Goal: Check status: Check status

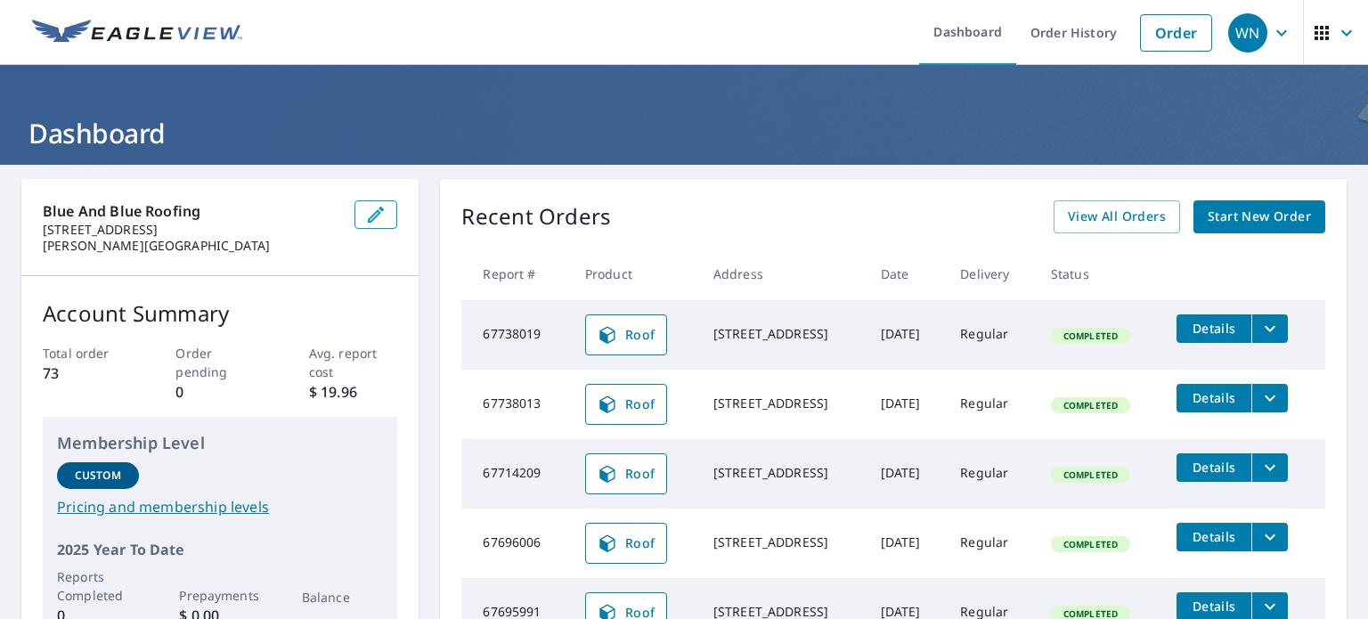
click at [1259, 404] on icon "filesDropdownBtn-67738013" at bounding box center [1269, 397] width 21 height 21
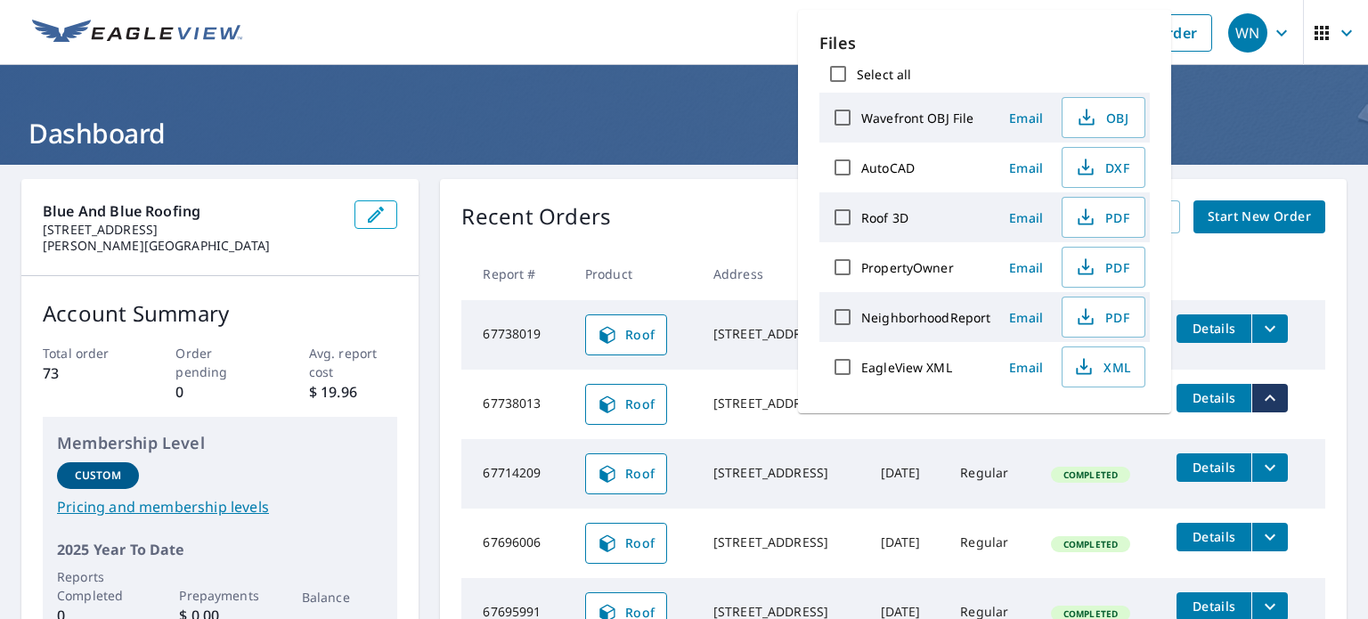
click at [1221, 399] on span "Details" at bounding box center [1213, 397] width 53 height 17
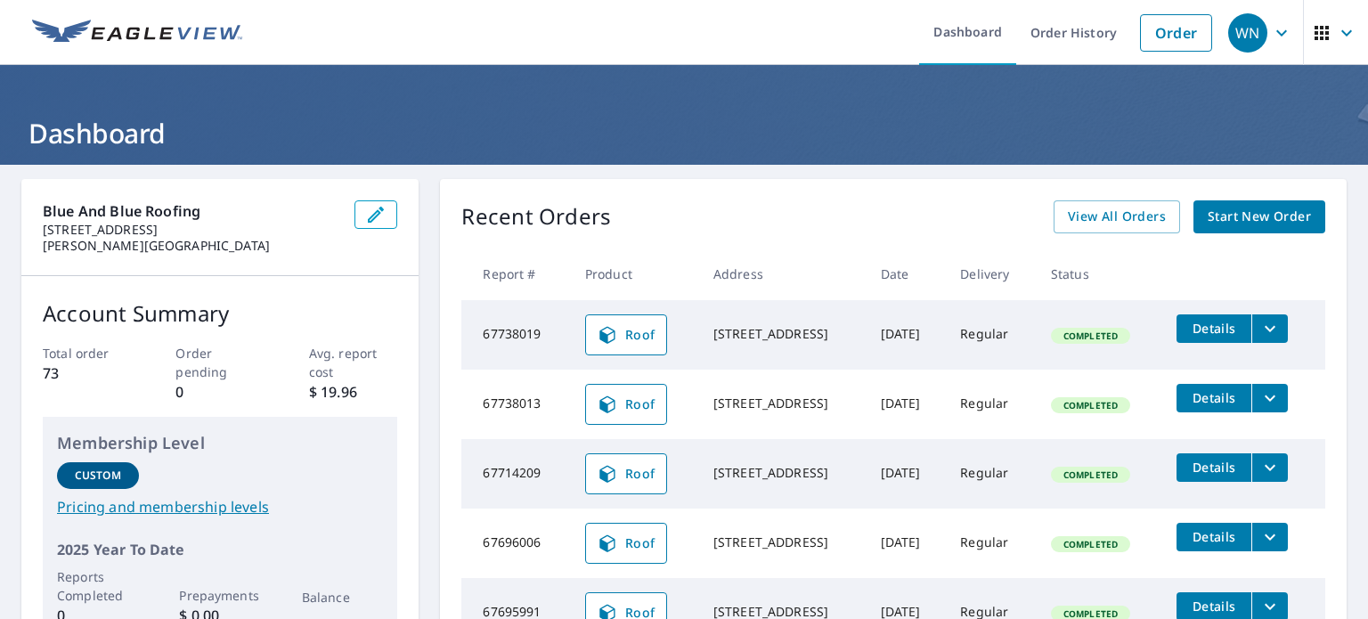
click at [621, 402] on span "Roof" at bounding box center [626, 404] width 59 height 21
click at [1274, 399] on icon "filesDropdownBtn-67738013" at bounding box center [1269, 397] width 21 height 21
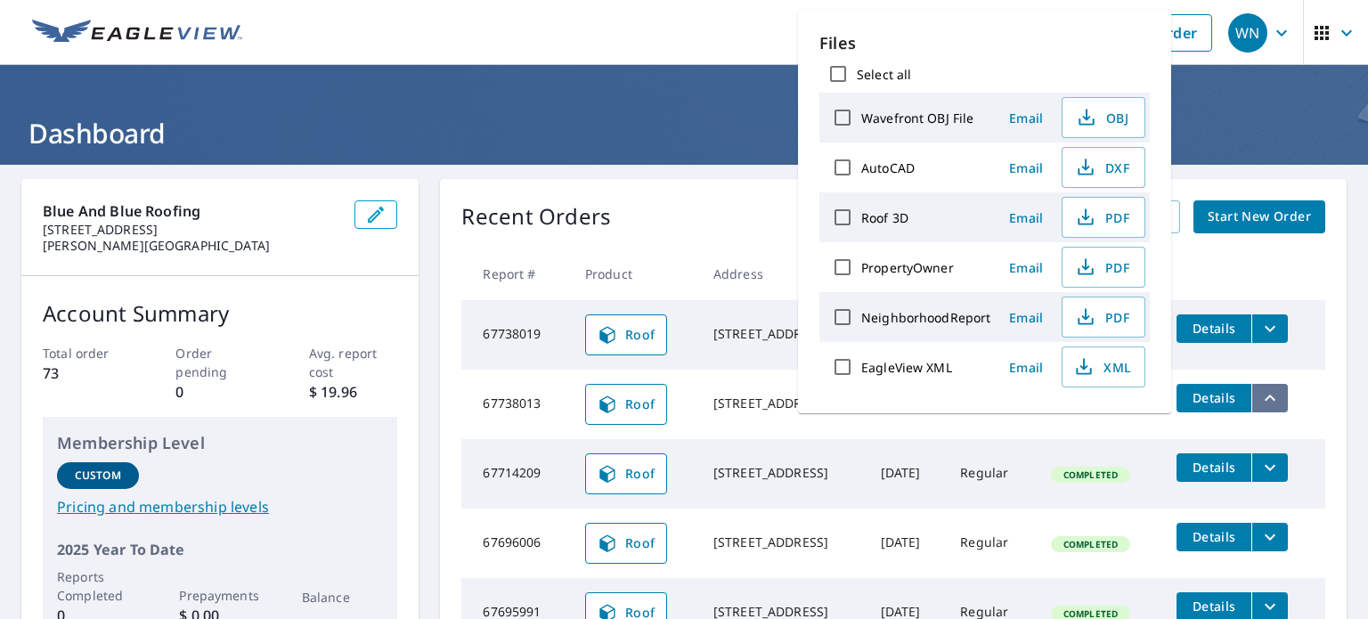
click at [1274, 399] on icon "filesDropdownBtn-67738013" at bounding box center [1269, 397] width 21 height 21
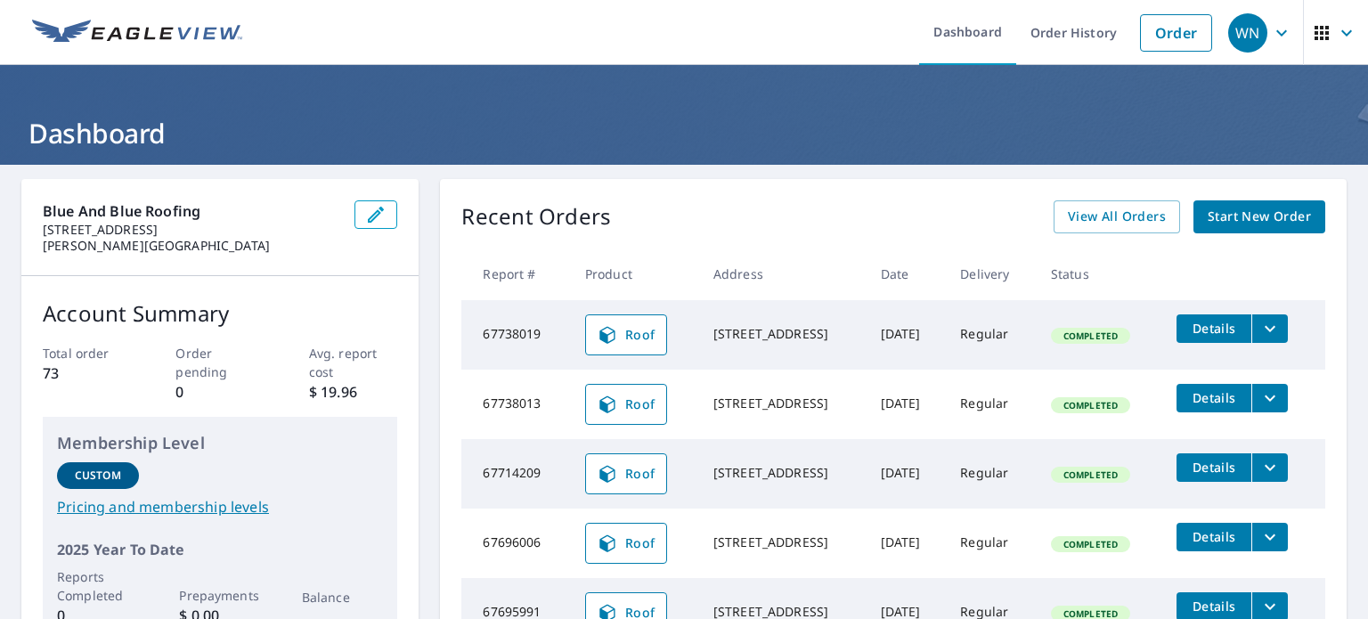
click at [1005, 402] on td "Regular" at bounding box center [991, 404] width 91 height 69
click at [1192, 394] on span "Details" at bounding box center [1213, 397] width 53 height 17
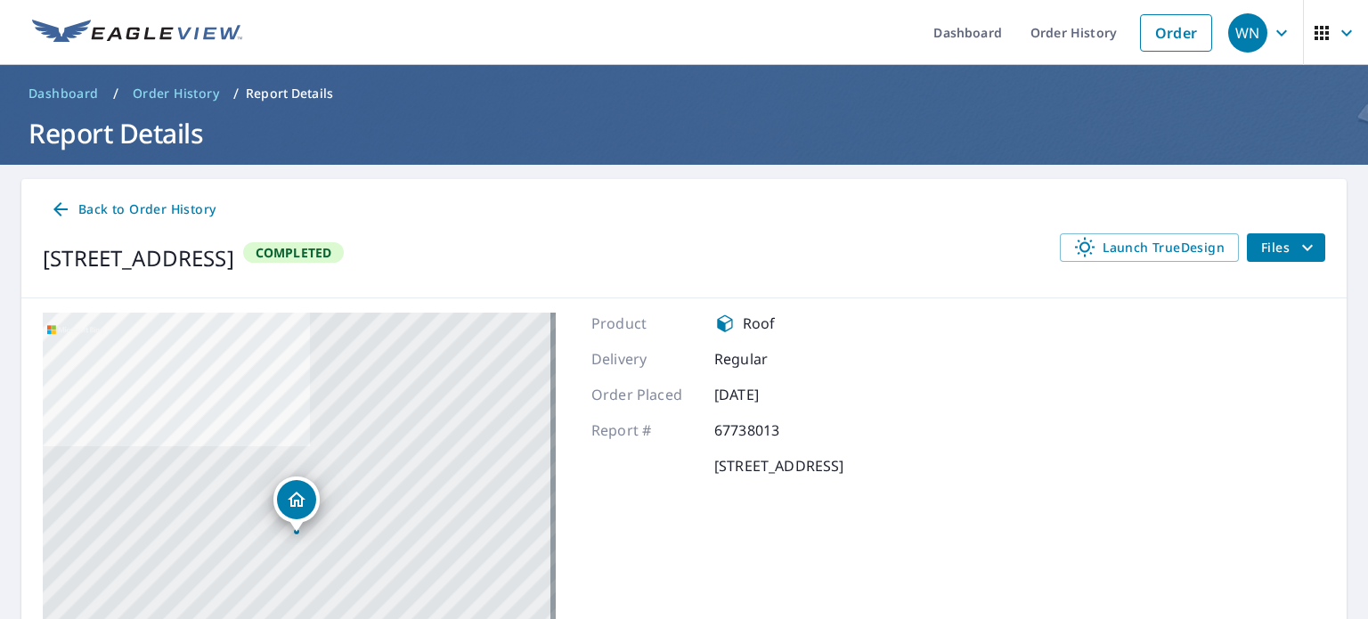
click at [1263, 238] on span "Files" at bounding box center [1289, 247] width 57 height 21
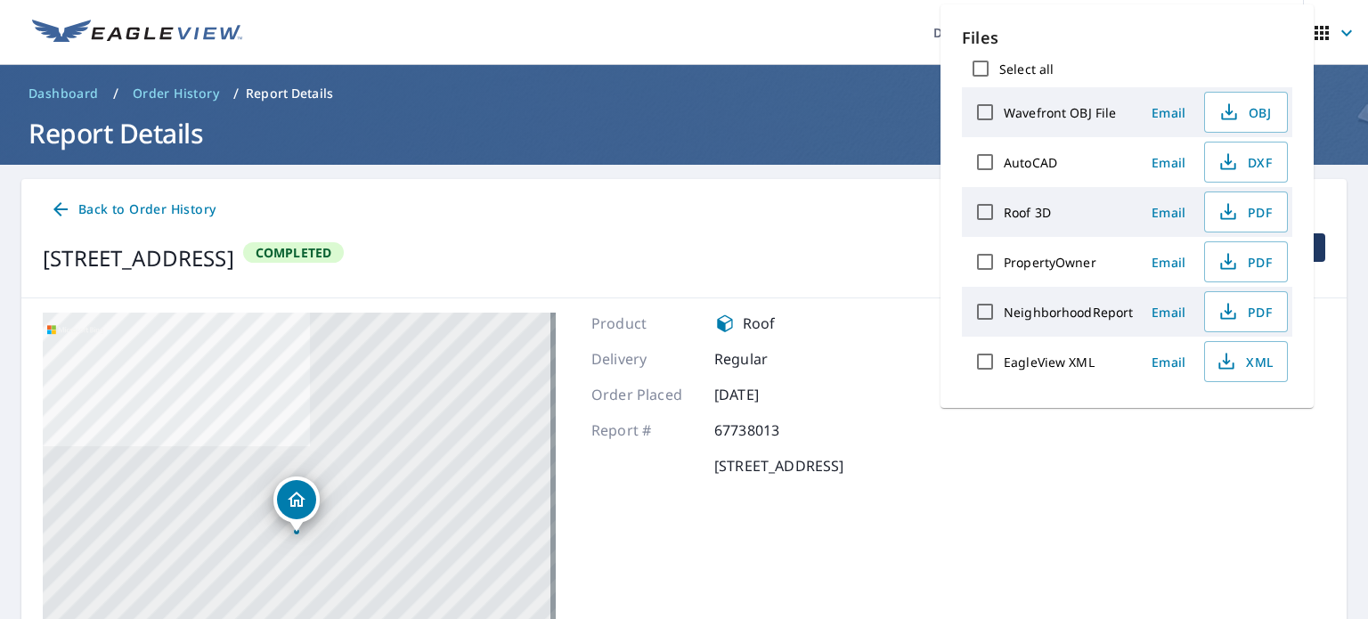
click at [819, 305] on div "926 12th Ave E Seattle, WA 98102 Aerial Road A standard road map Aerial A detai…" at bounding box center [683, 535] width 1325 height 474
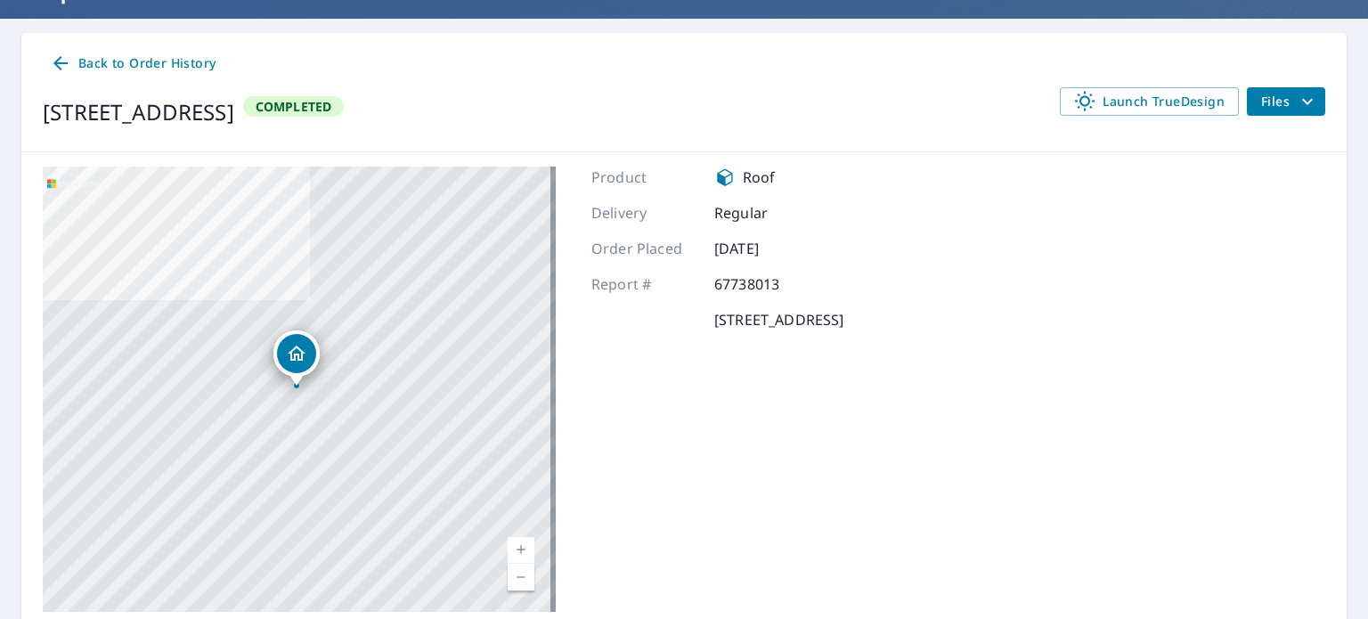
scroll to position [123, 0]
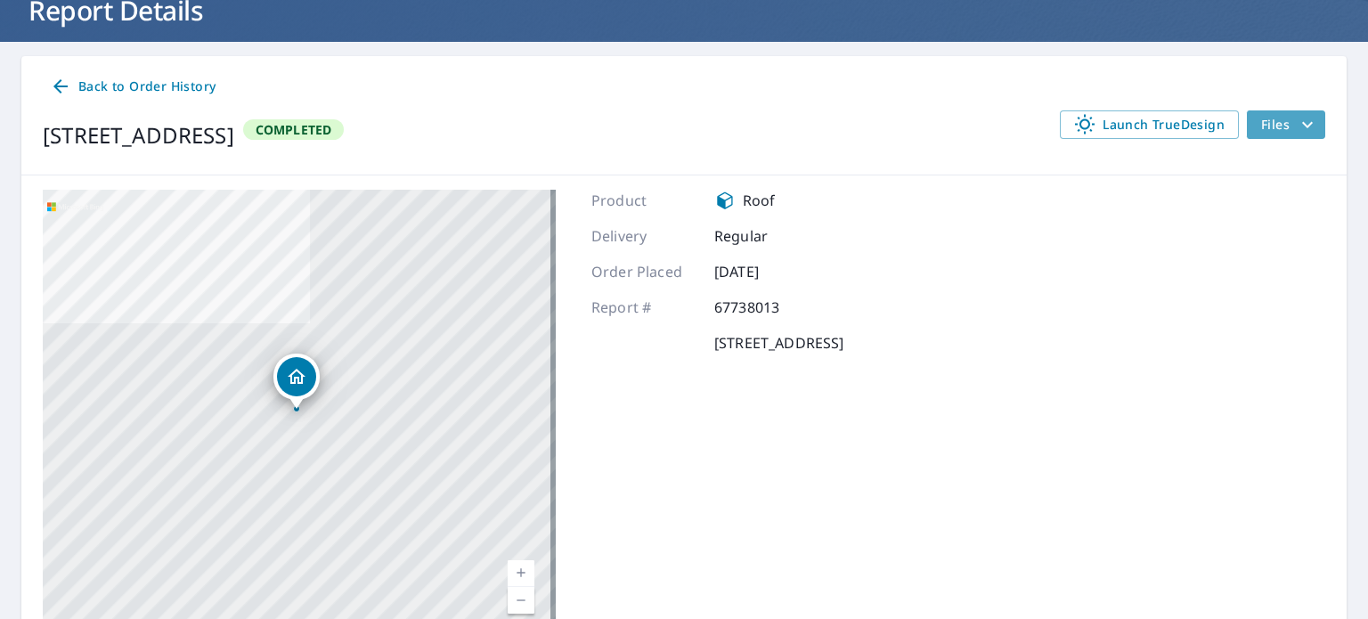
click at [1268, 126] on span "Files" at bounding box center [1289, 124] width 57 height 21
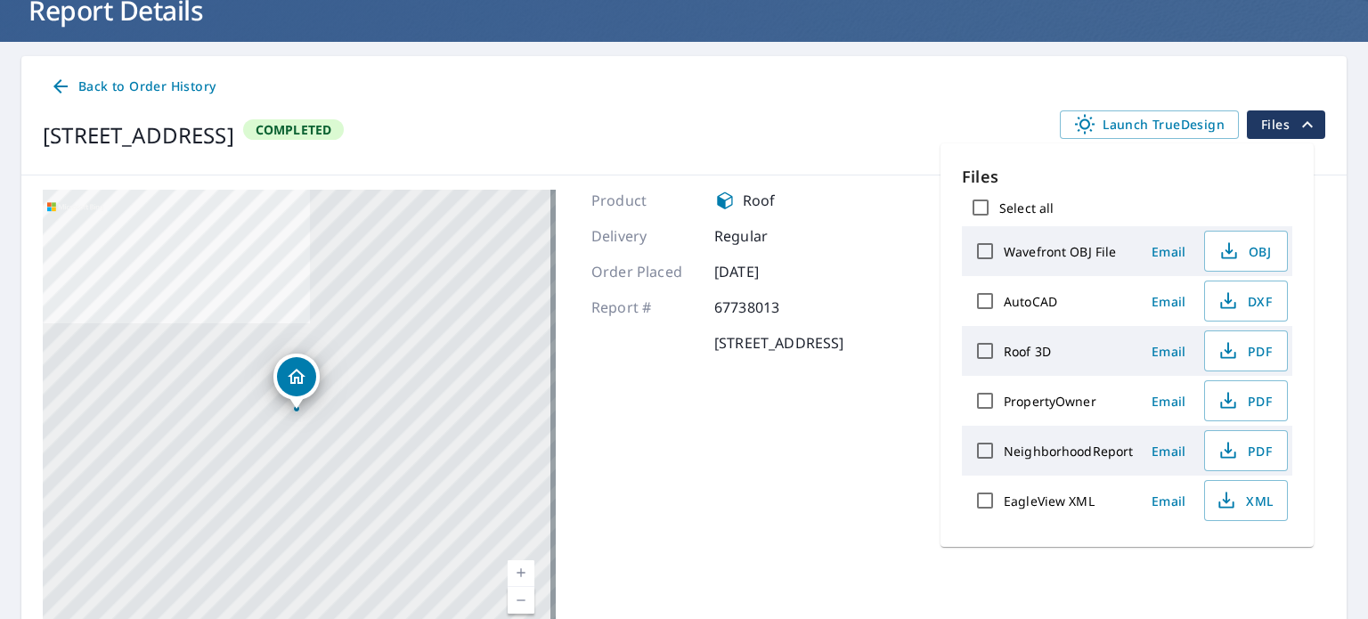
click at [843, 433] on div "Product Roof Delivery Regular Order Placed Oct 05, 2025 Report # 67738013 926 1…" at bounding box center [717, 412] width 252 height 445
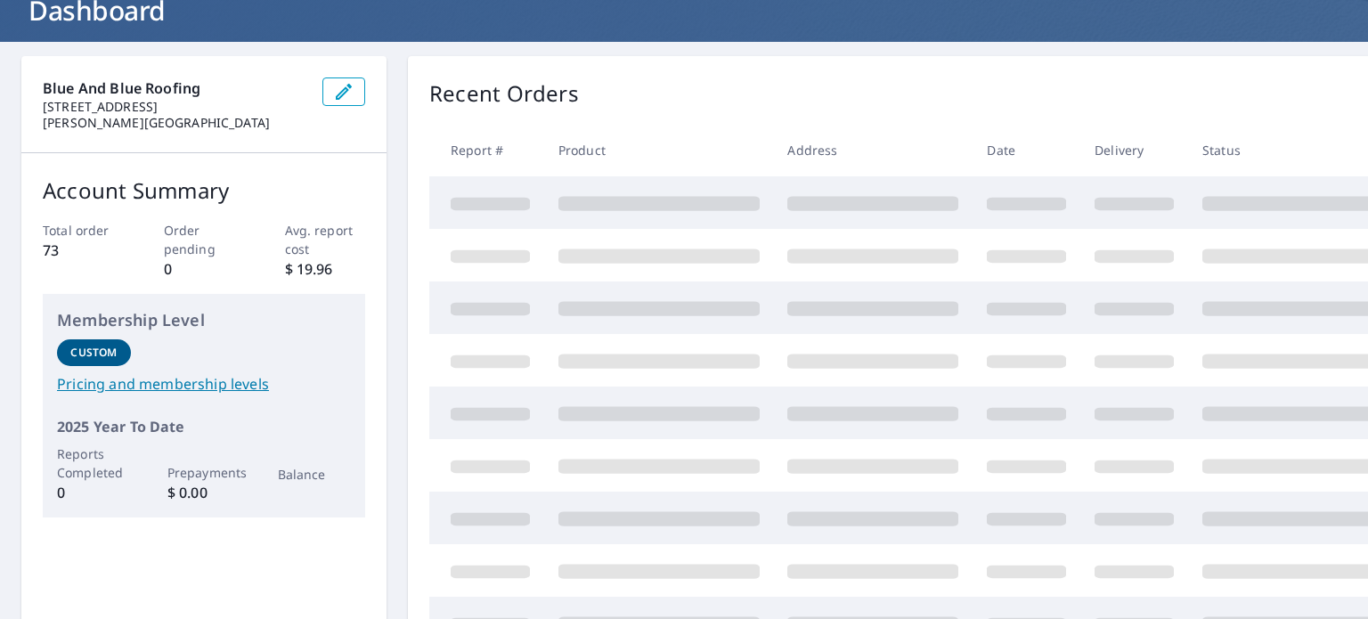
scroll to position [123, 0]
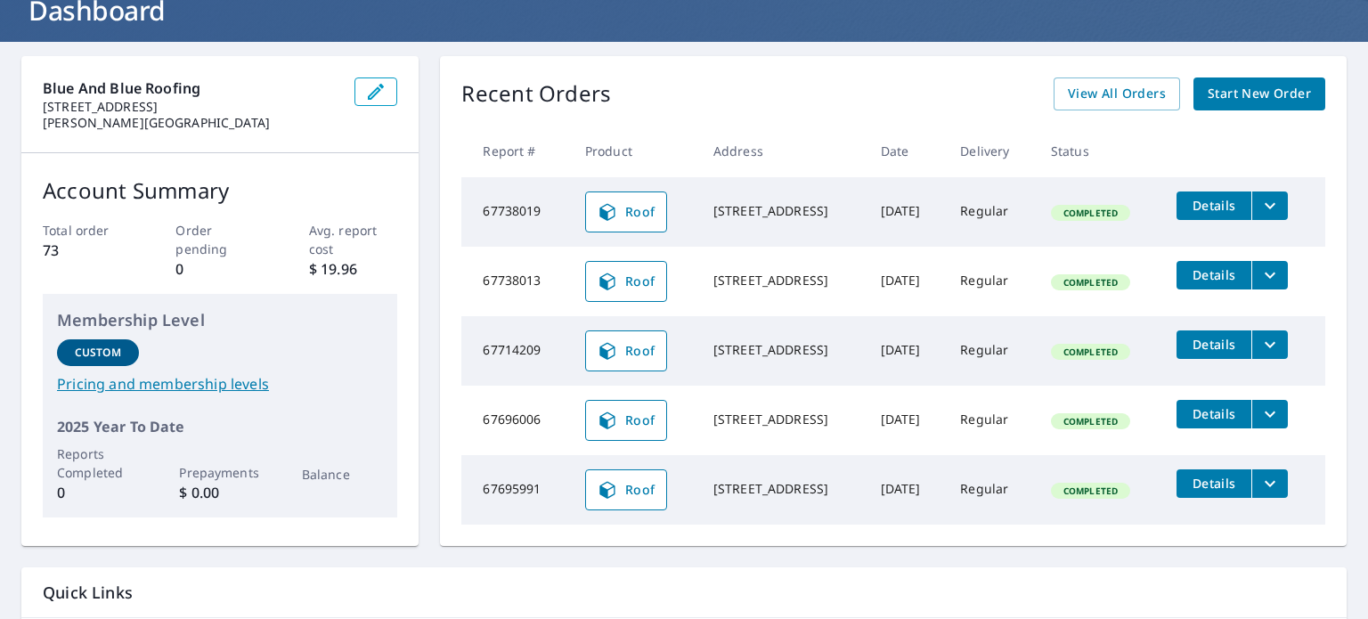
click at [1232, 281] on span "Details" at bounding box center [1213, 274] width 53 height 17
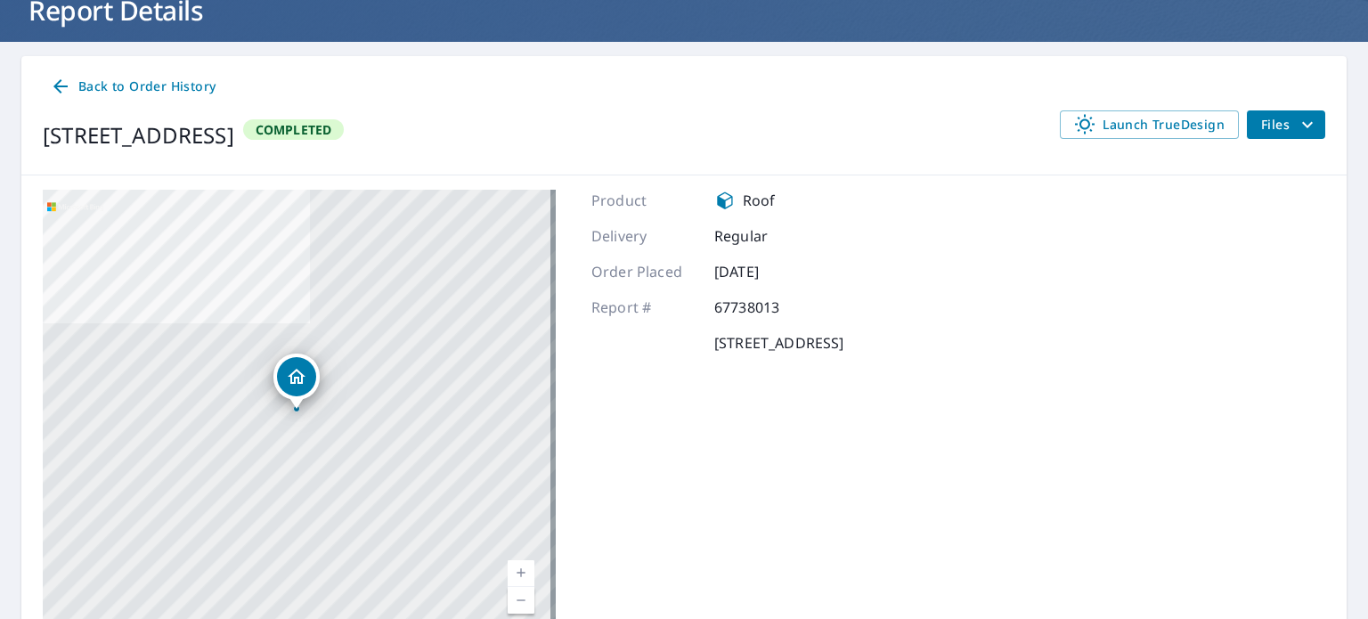
click at [1264, 124] on span "Files" at bounding box center [1289, 124] width 57 height 21
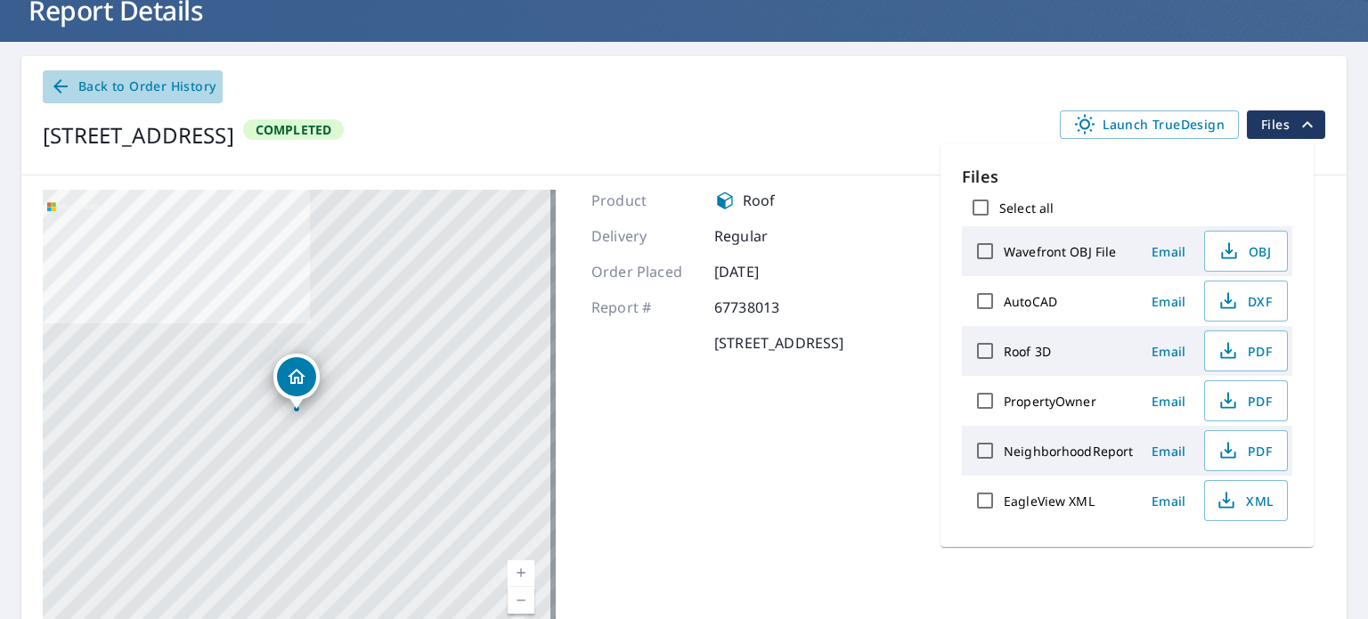
click at [66, 77] on icon at bounding box center [60, 86] width 21 height 21
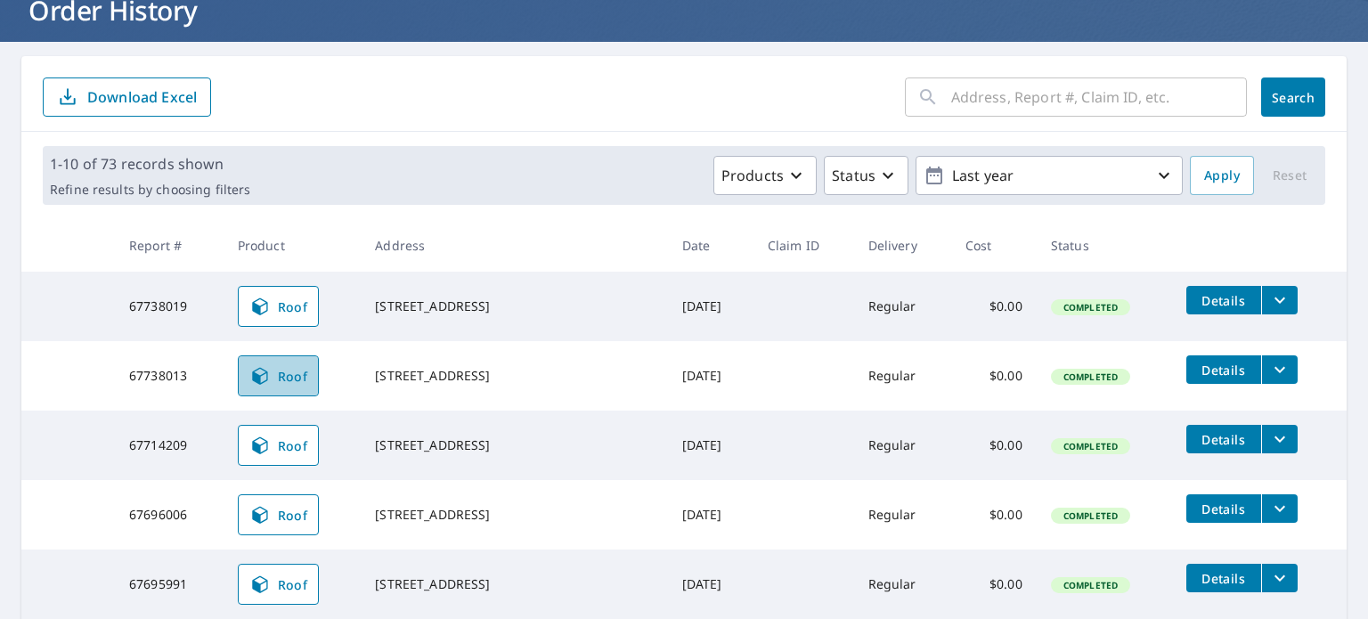
click at [308, 373] on span "Roof" at bounding box center [278, 375] width 59 height 21
